Goal: Browse casually: Explore the website without a specific task or goal

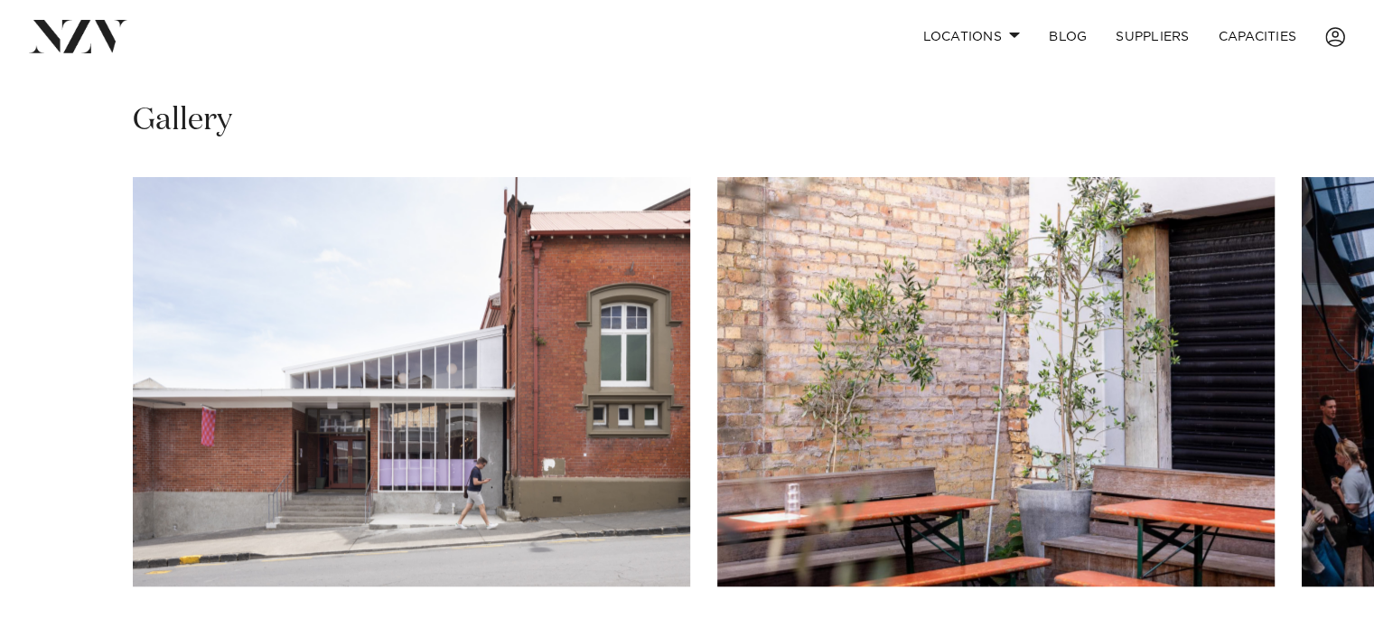
scroll to position [1174, 0]
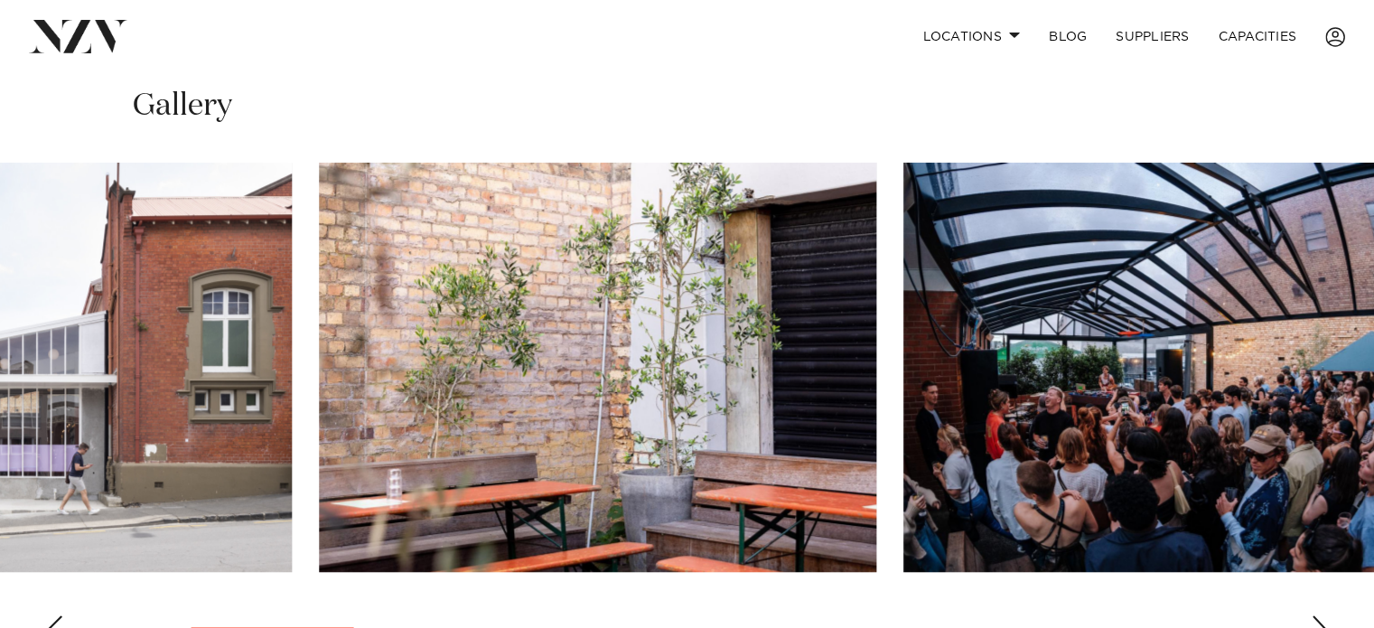
click at [604, 304] on img "2 / 13" at bounding box center [597, 367] width 557 height 409
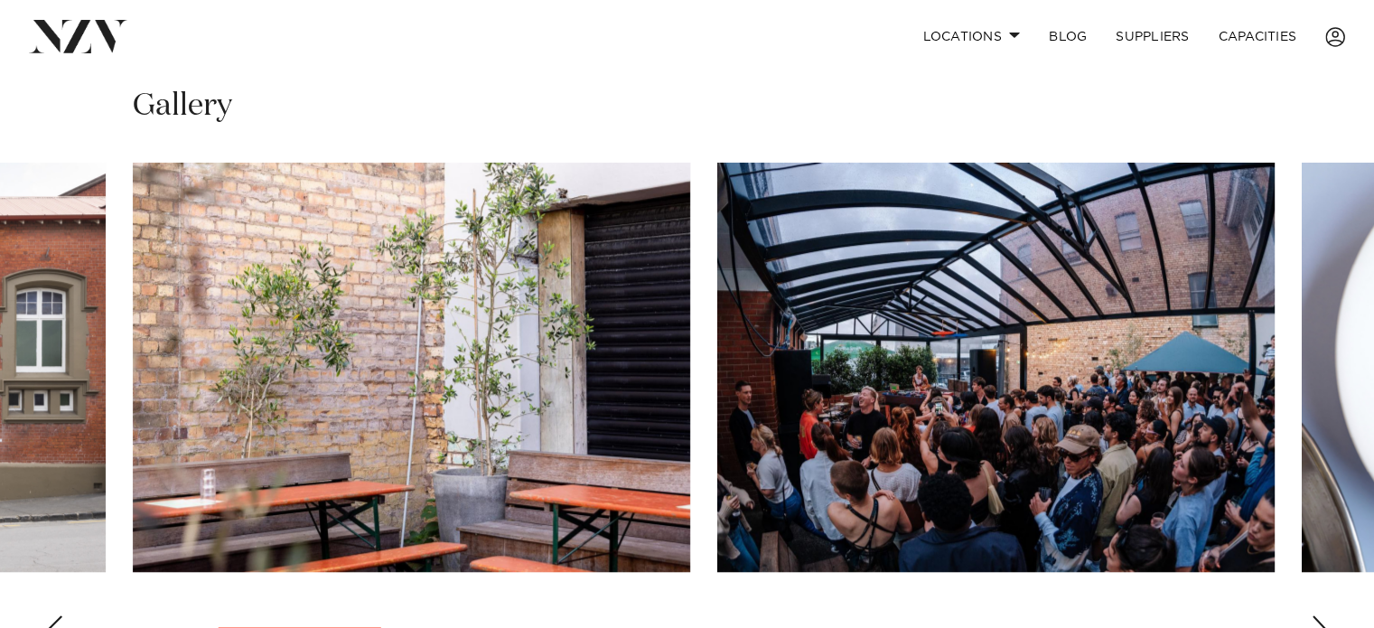
click at [0, 0] on slot at bounding box center [0, 0] width 0 height 0
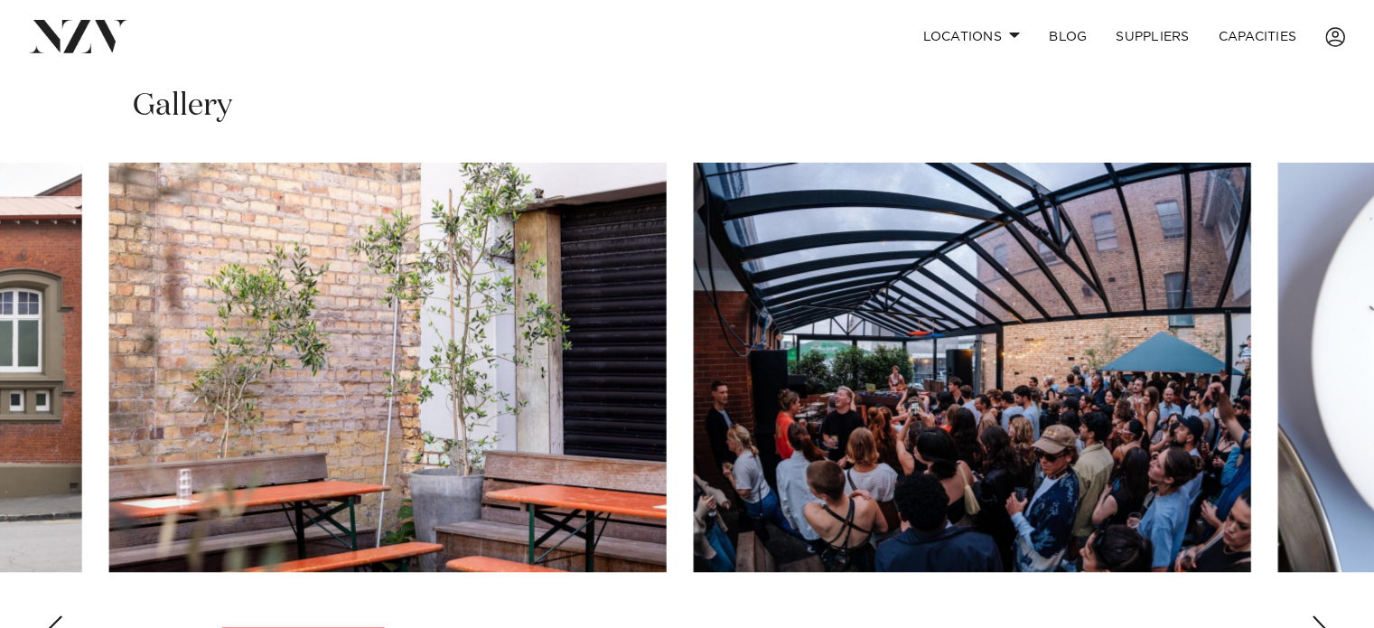
click at [694, 321] on img "3 / 13" at bounding box center [972, 367] width 557 height 409
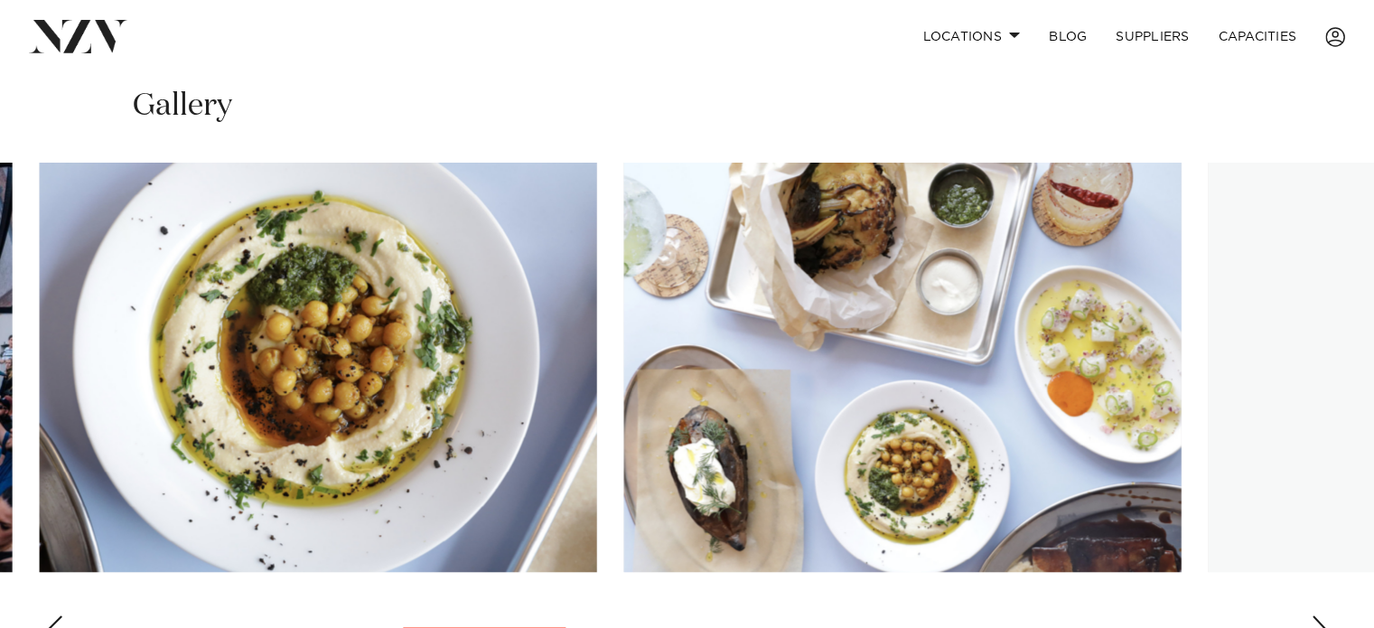
click at [283, 322] on img "4 / 13" at bounding box center [318, 367] width 557 height 409
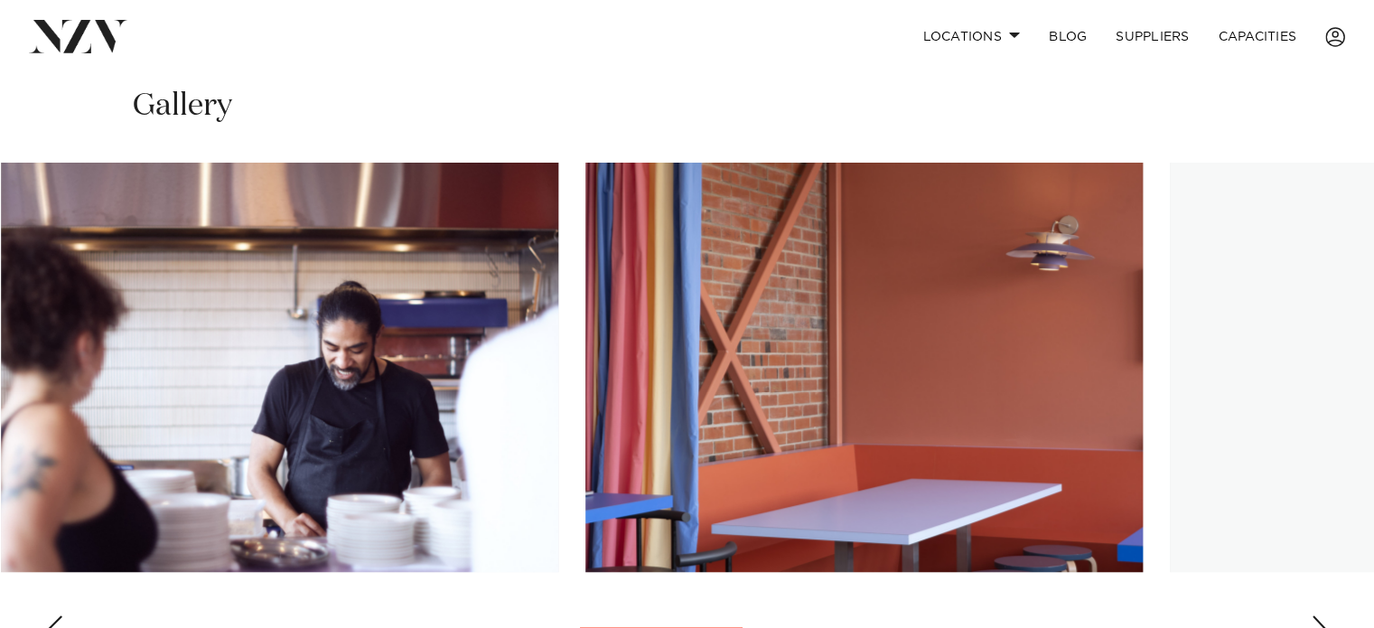
click at [172, 263] on img "6 / 13" at bounding box center [279, 367] width 557 height 409
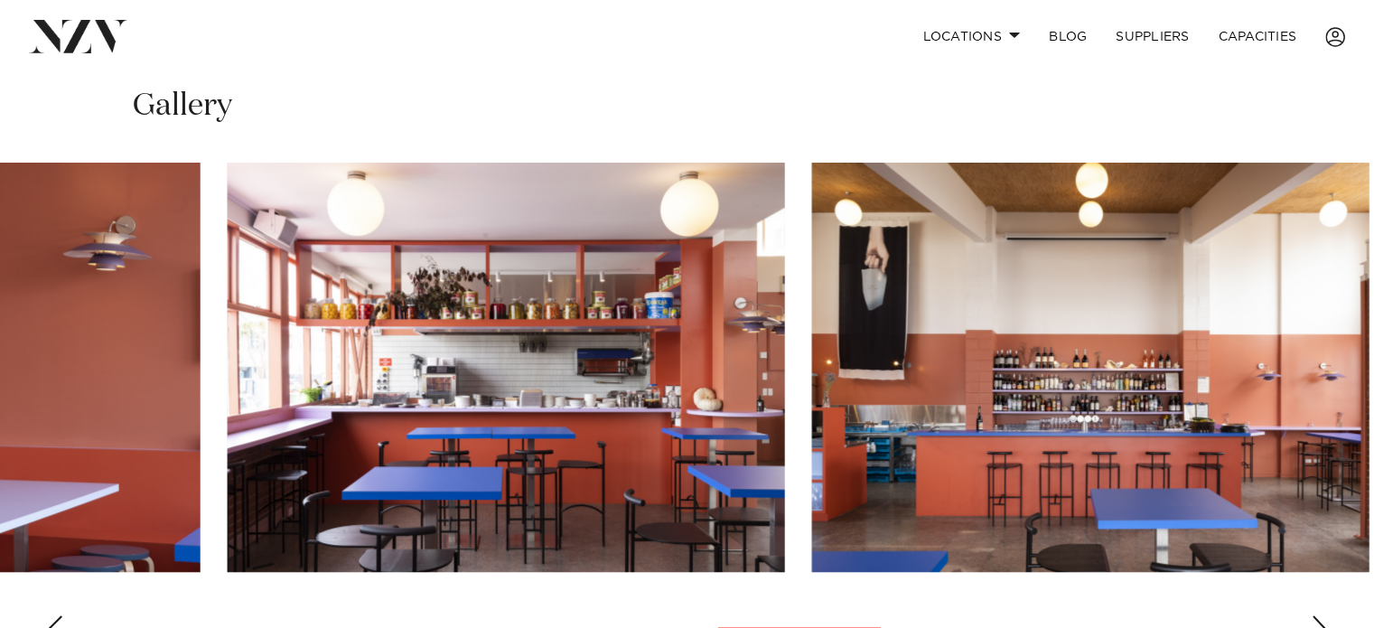
click at [257, 281] on img "8 / 13" at bounding box center [506, 367] width 557 height 409
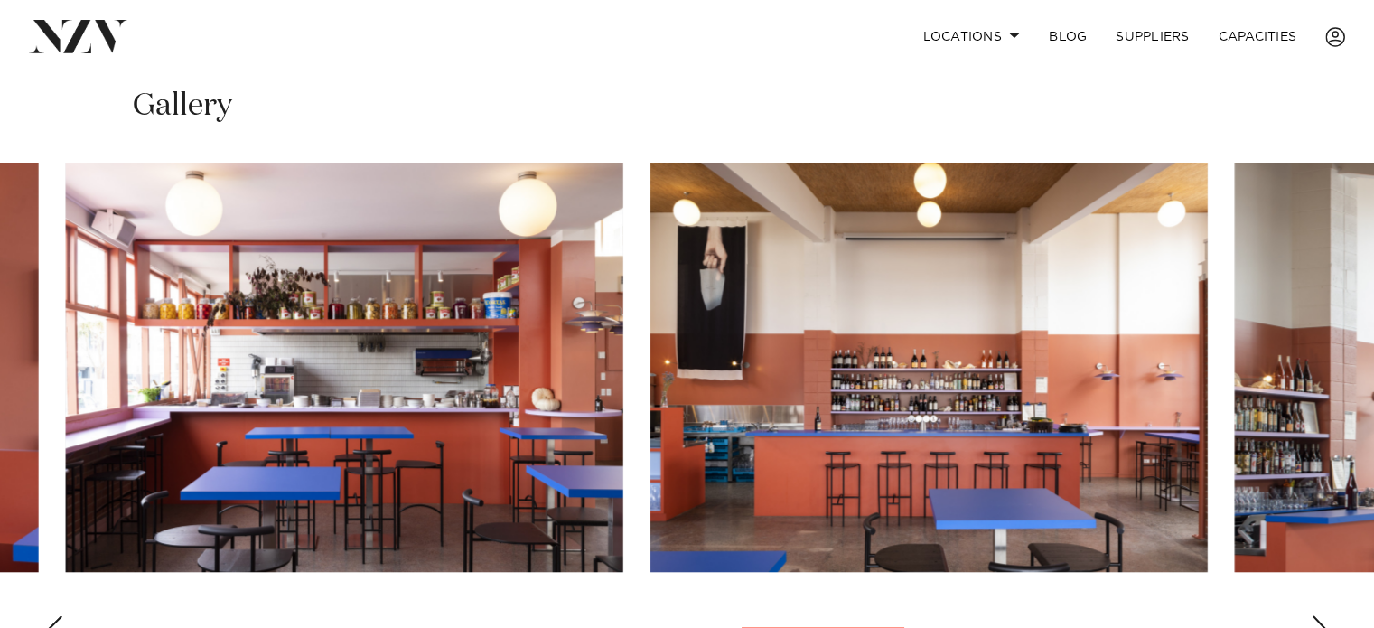
click at [650, 290] on img "9 / 13" at bounding box center [928, 367] width 557 height 409
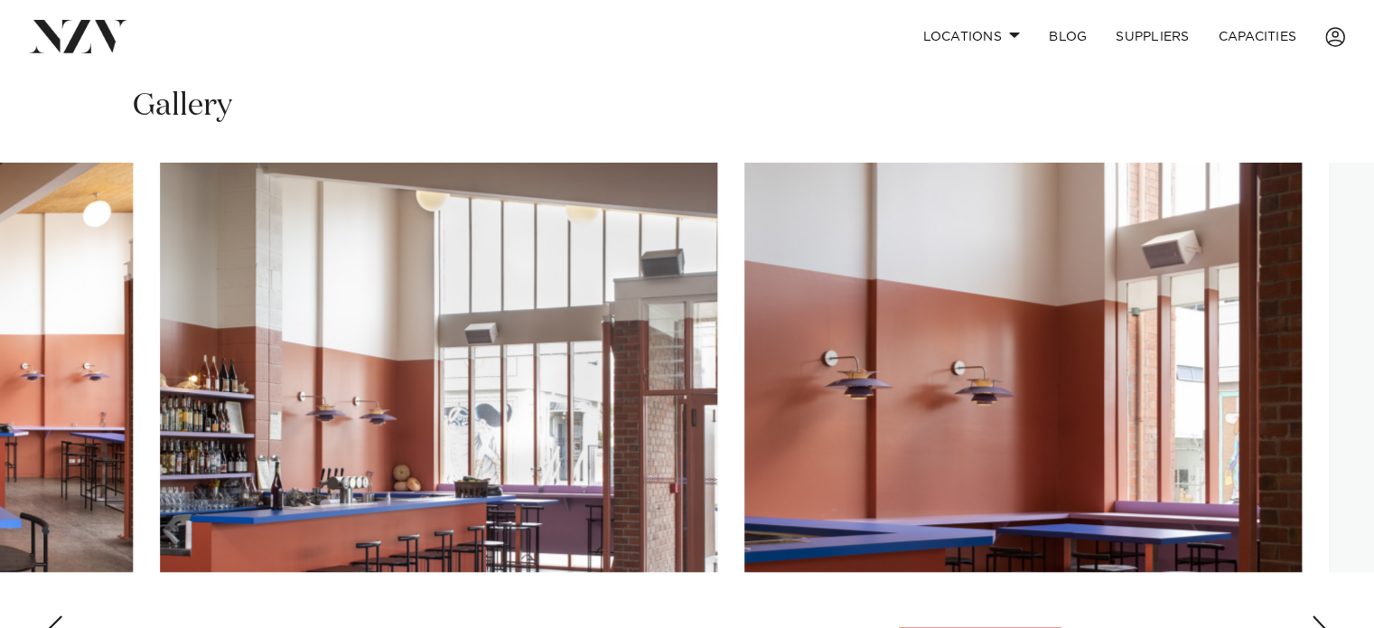
click at [238, 364] on img "10 / 13" at bounding box center [438, 367] width 557 height 409
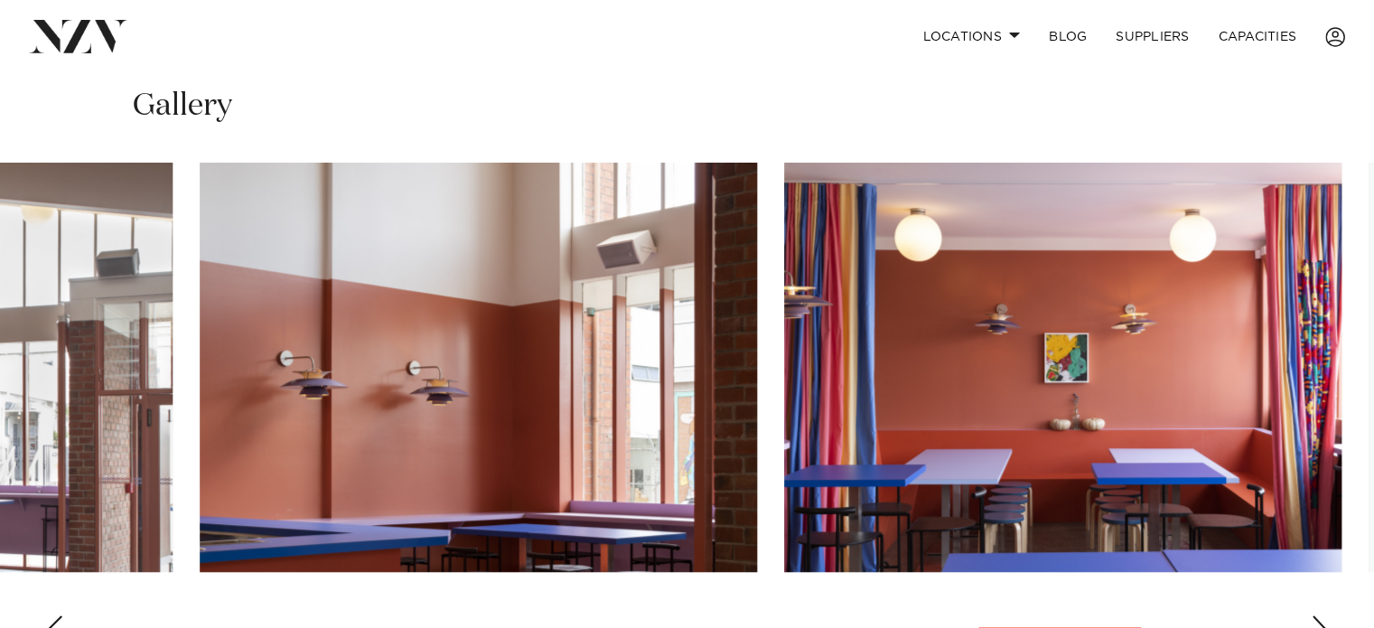
click at [316, 287] on img "11 / 13" at bounding box center [478, 367] width 557 height 409
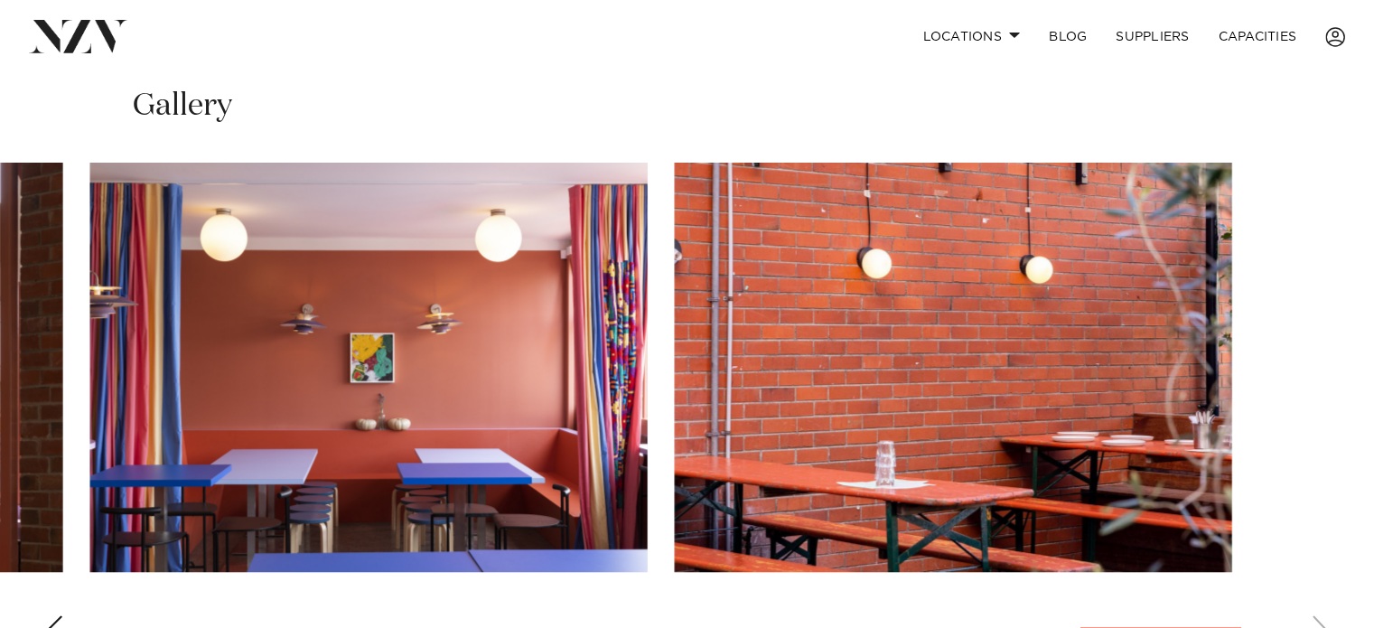
click at [281, 288] on img "12 / 13" at bounding box center [368, 367] width 557 height 409
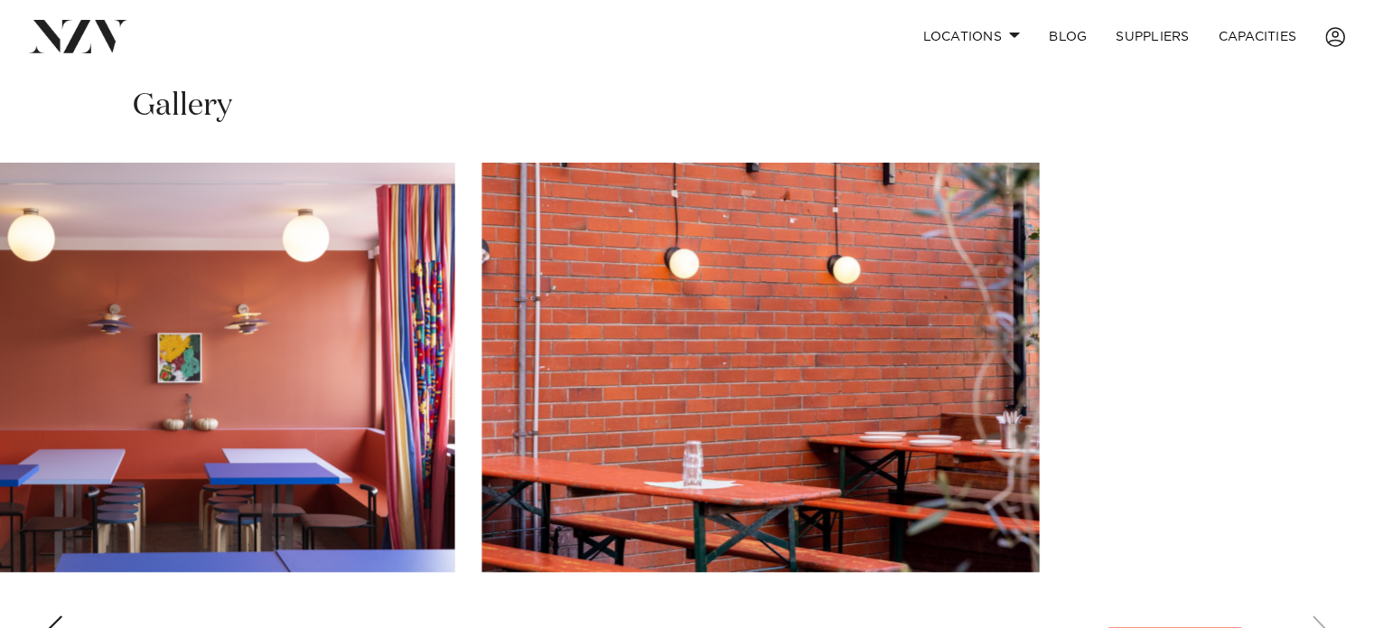
click at [0, 0] on slot at bounding box center [0, 0] width 0 height 0
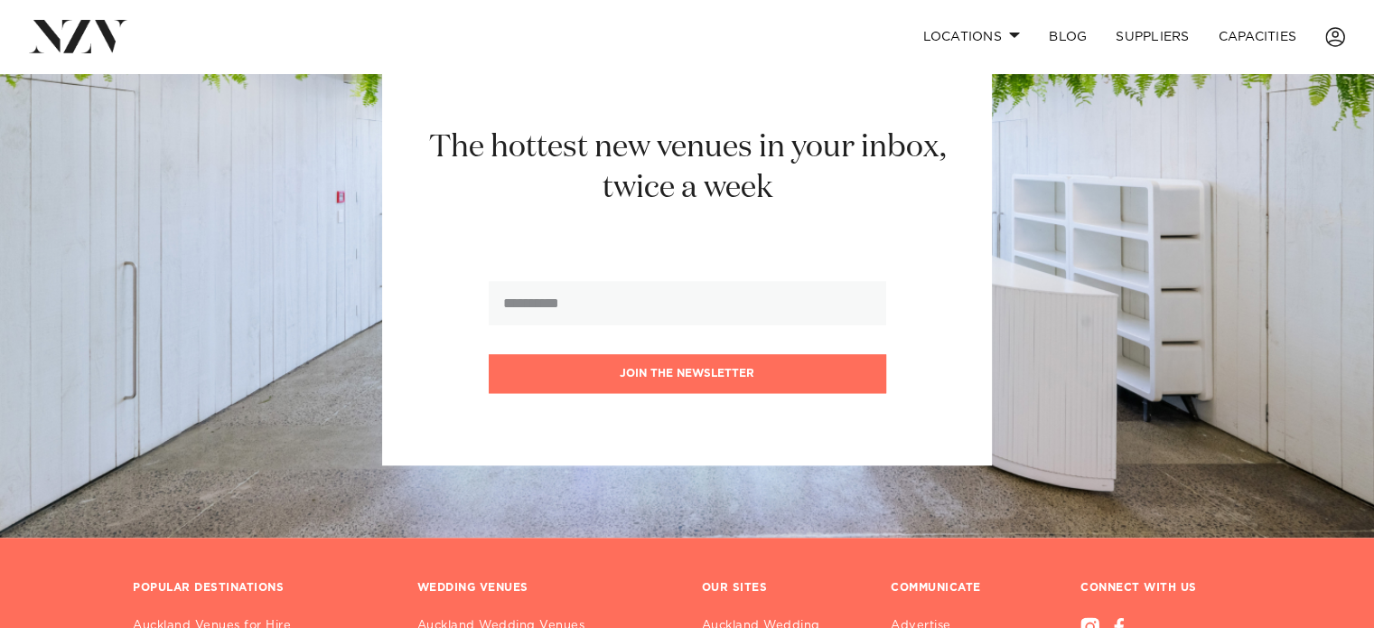
scroll to position [2258, 0]
